Goal: Use online tool/utility: Utilize a website feature to perform a specific function

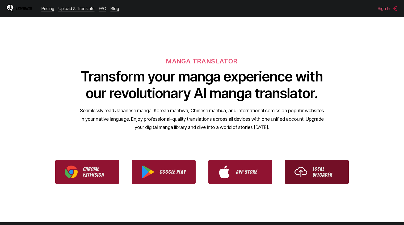
click at [312, 177] on link "Local Uploader" at bounding box center [317, 172] width 64 height 24
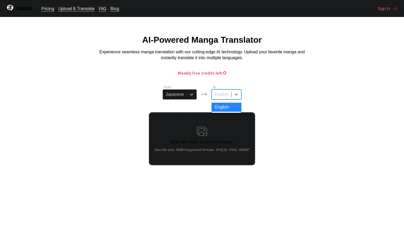
click at [214, 96] on div "English" at bounding box center [221, 95] width 19 height 8
click at [233, 93] on div at bounding box center [237, 95] width 10 height 10
click at [286, 139] on section "From Japanese To English Drop files here, or click to browse. Max file size: 5M…" at bounding box center [202, 125] width 396 height 81
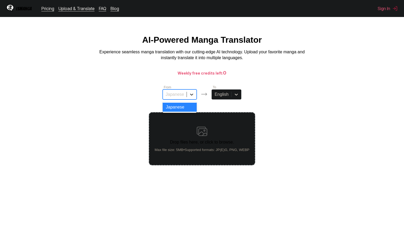
click at [194, 97] on icon at bounding box center [191, 94] width 5 height 5
click at [214, 104] on div "From Japanese To English Drop files here, or click to browse. Max file size: 5M…" at bounding box center [202, 125] width 106 height 81
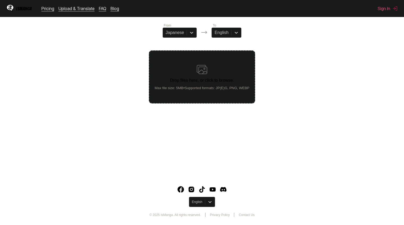
scroll to position [61, 0]
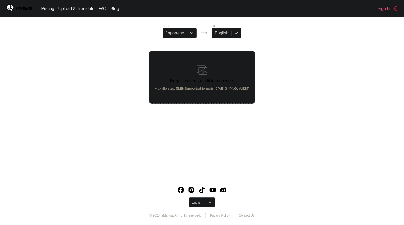
click at [208, 205] on div at bounding box center [210, 203] width 10 height 10
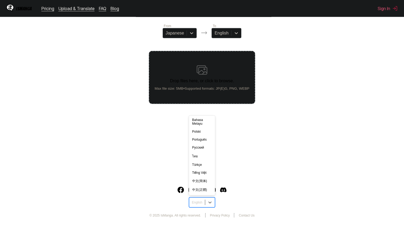
scroll to position [93, 0]
click at [205, 142] on div "Português" at bounding box center [202, 140] width 26 height 8
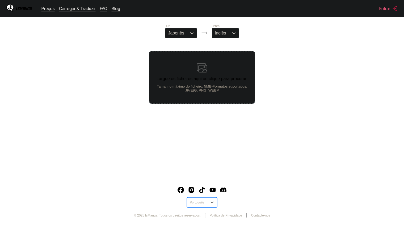
scroll to position [27, 0]
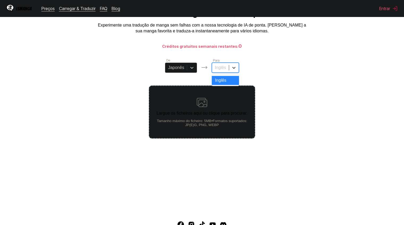
click at [236, 68] on div at bounding box center [234, 68] width 10 height 10
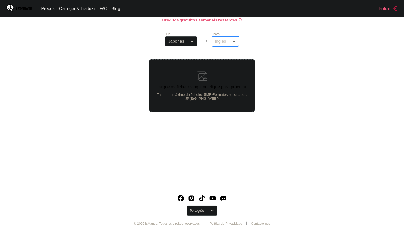
scroll to position [44, 0]
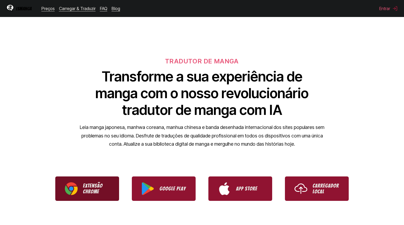
click at [93, 189] on p "Extensão Chrome" at bounding box center [96, 189] width 27 height 12
